Goal: Information Seeking & Learning: Learn about a topic

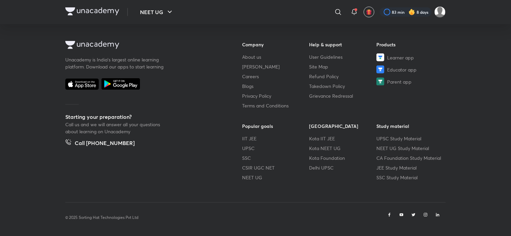
scroll to position [407, 0]
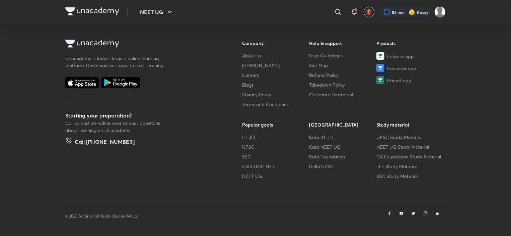
scroll to position [353, 0]
